Goal: Transaction & Acquisition: Purchase product/service

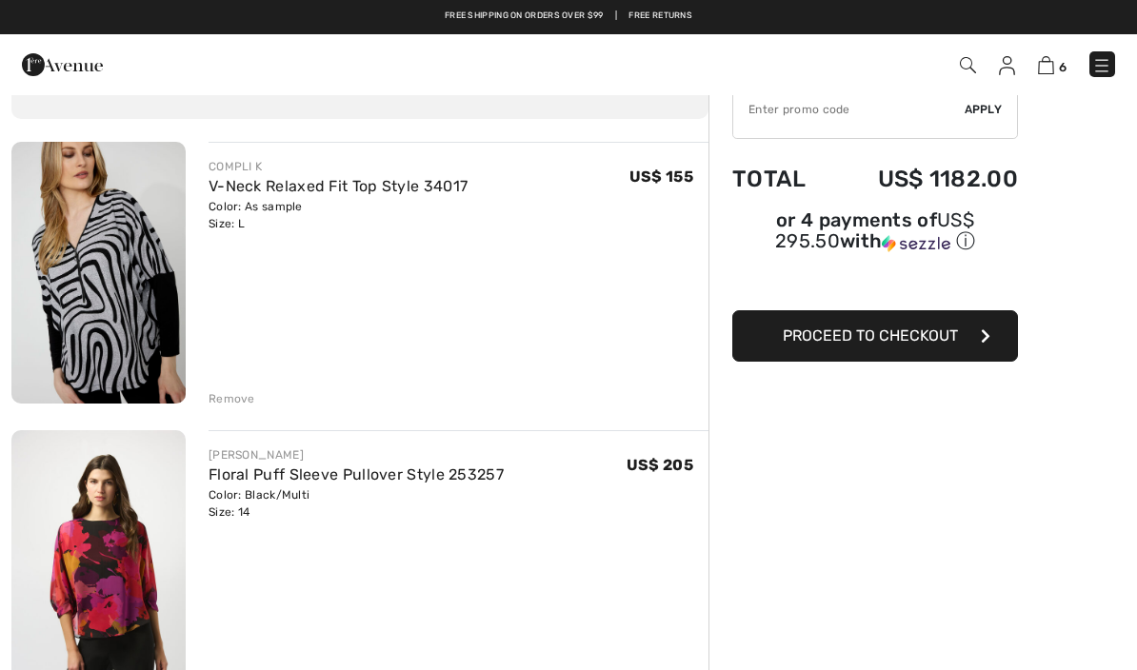
scroll to position [102, 0]
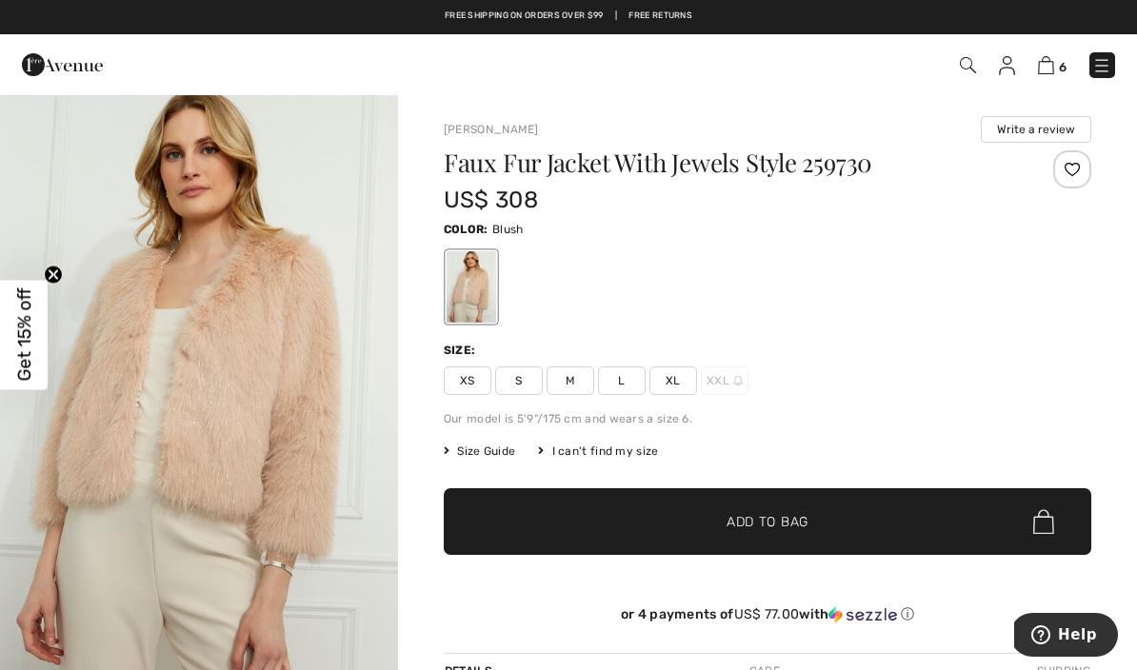
click at [628, 384] on span "L" at bounding box center [622, 381] width 48 height 29
click at [769, 527] on span "Add to Bag" at bounding box center [768, 522] width 82 height 20
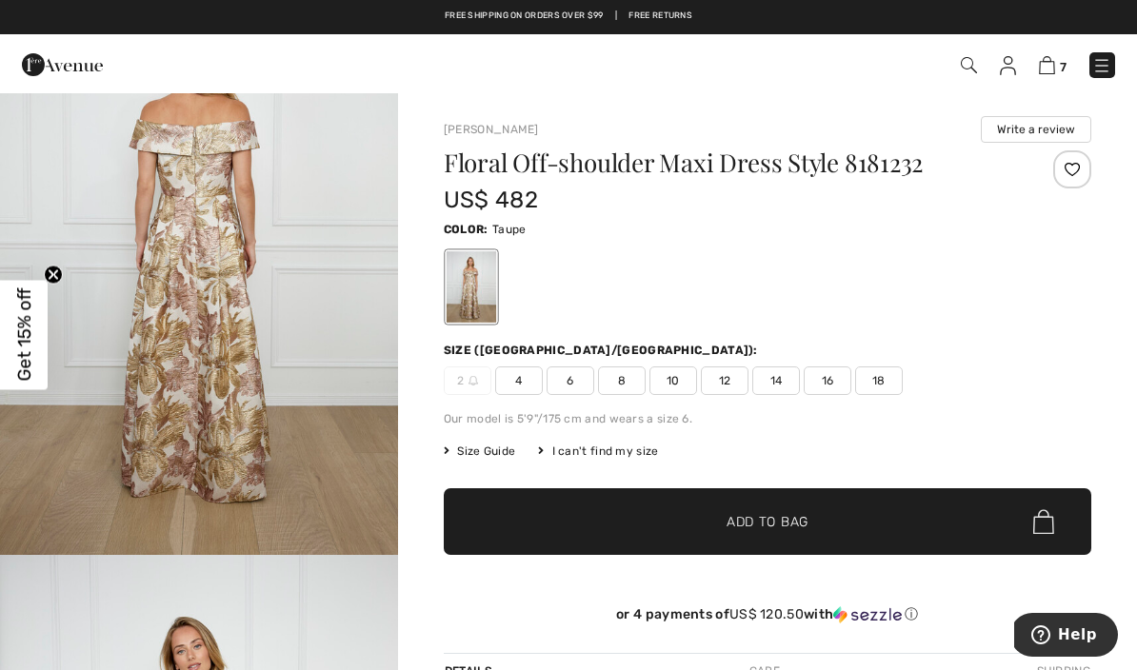
scroll to position [1949, 0]
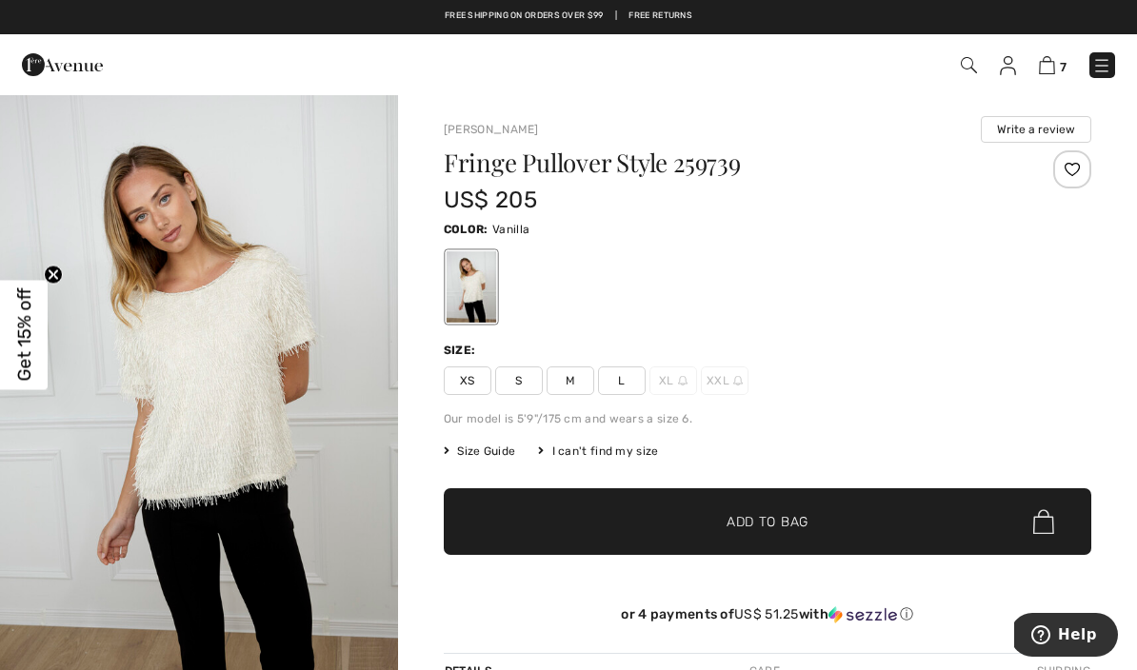
scroll to position [17, 0]
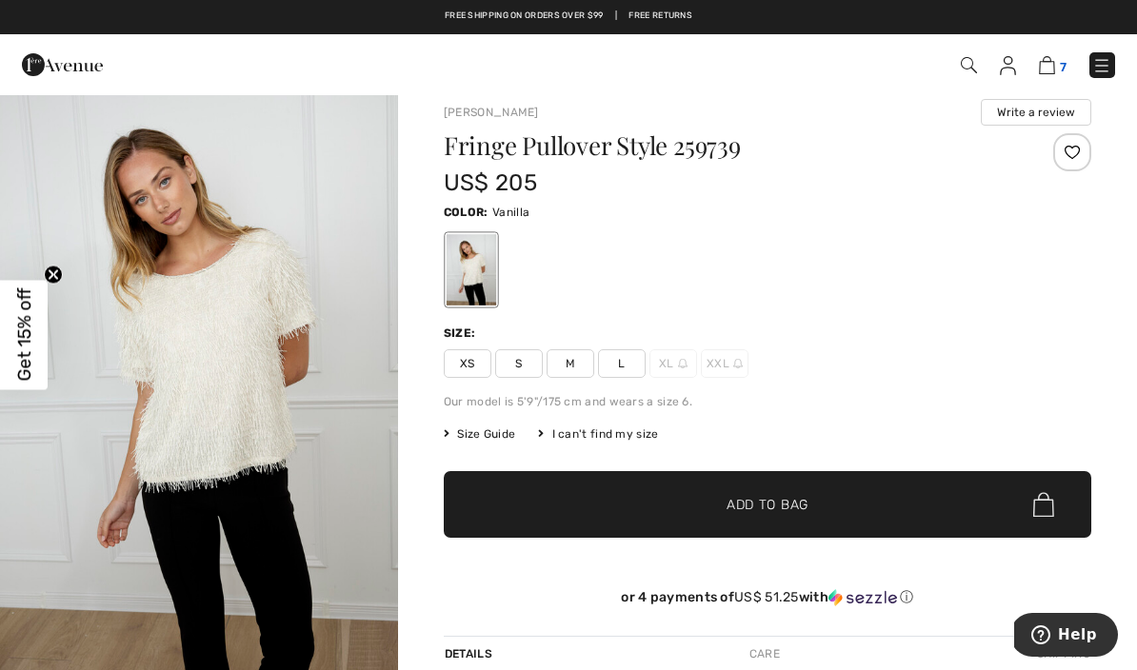
click at [1049, 67] on img at bounding box center [1047, 65] width 16 height 18
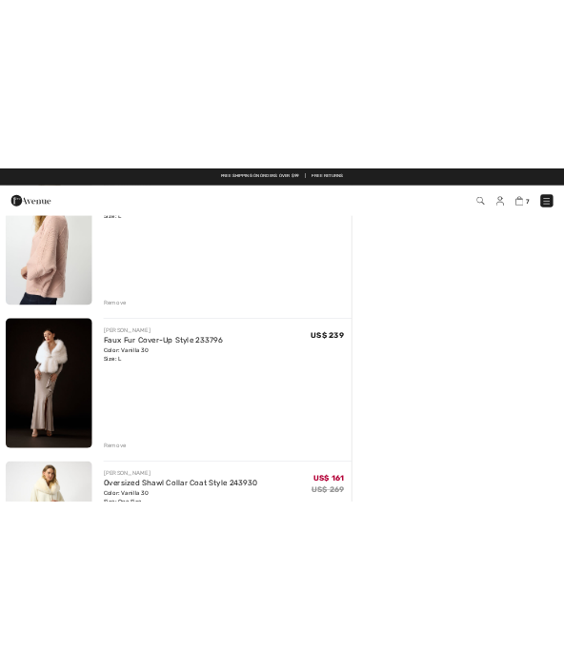
scroll to position [925, 0]
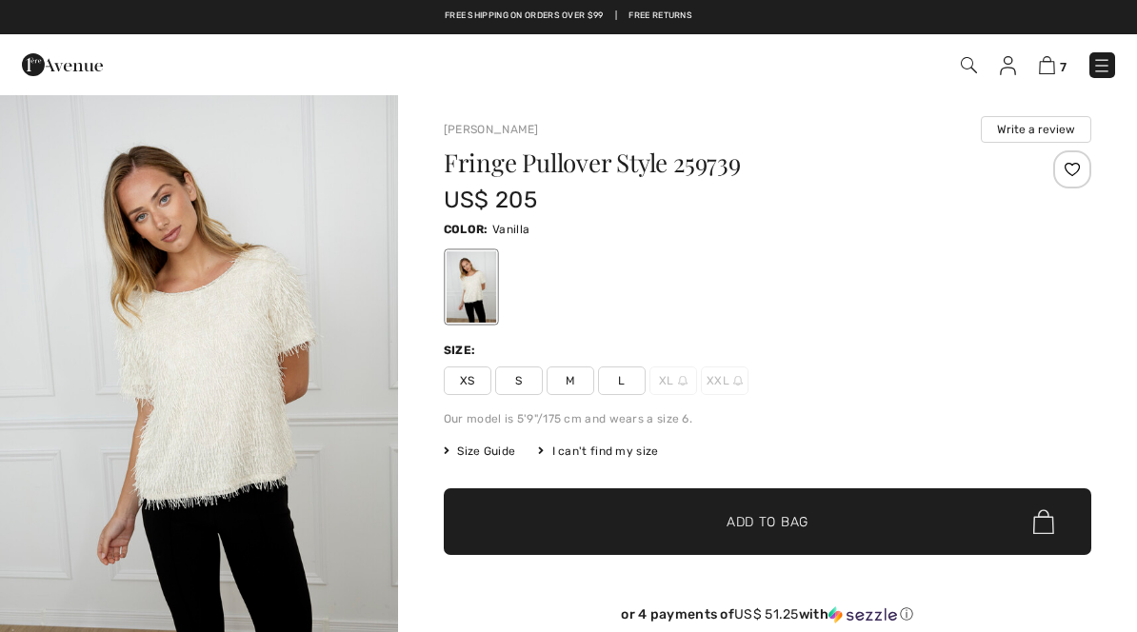
checkbox input "true"
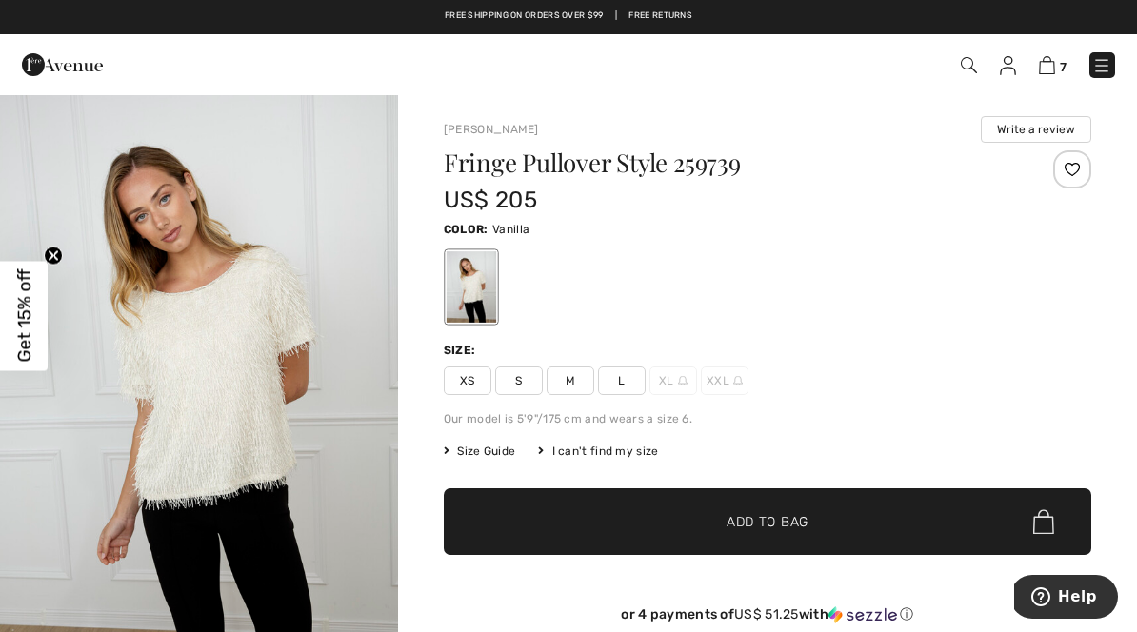
click at [626, 389] on span "L" at bounding box center [622, 381] width 48 height 29
click at [789, 512] on span "Add to Bag" at bounding box center [768, 522] width 82 height 20
